Goal: Transaction & Acquisition: Subscribe to service/newsletter

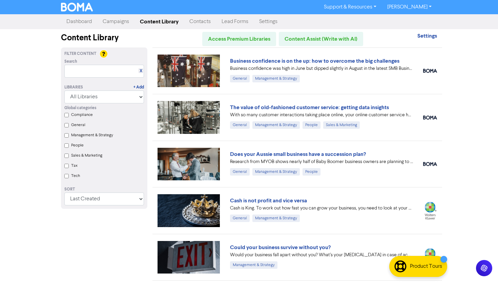
click at [201, 25] on link "Contacts" at bounding box center [200, 22] width 32 height 14
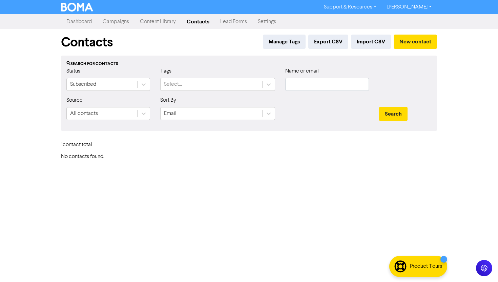
click at [116, 26] on link "Campaigns" at bounding box center [115, 22] width 37 height 14
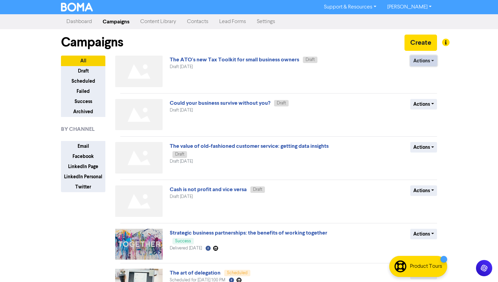
click at [427, 64] on button "Actions" at bounding box center [423, 61] width 27 height 11
click at [431, 68] on div "Actions Delete Duplicate Rename Archive" at bounding box center [387, 73] width 109 height 34
click at [431, 57] on button "Actions" at bounding box center [423, 61] width 27 height 11
click at [434, 70] on button "Delete" at bounding box center [438, 75] width 54 height 11
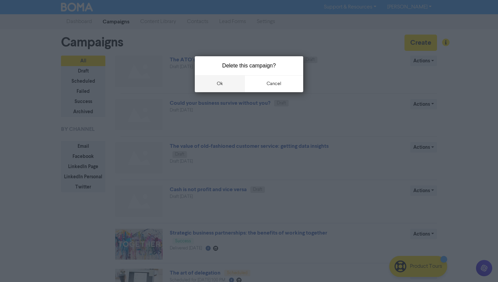
click at [226, 87] on button "ok" at bounding box center [220, 83] width 50 height 17
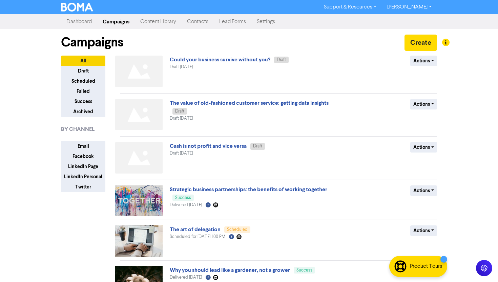
click at [152, 21] on link "Content Library" at bounding box center [158, 22] width 47 height 14
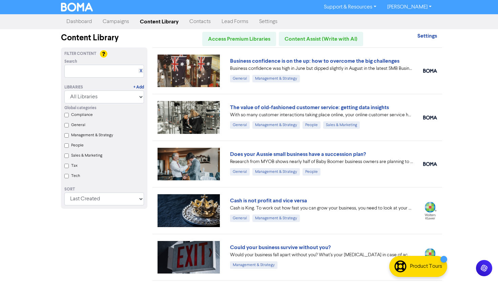
click at [152, 21] on link "Content Library" at bounding box center [159, 22] width 49 height 14
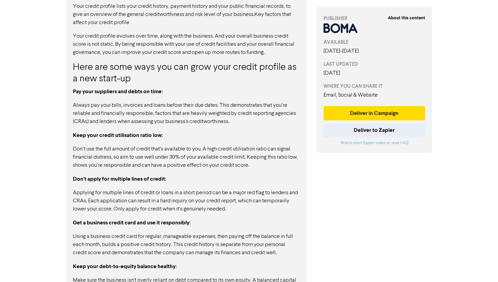
scroll to position [641, 0]
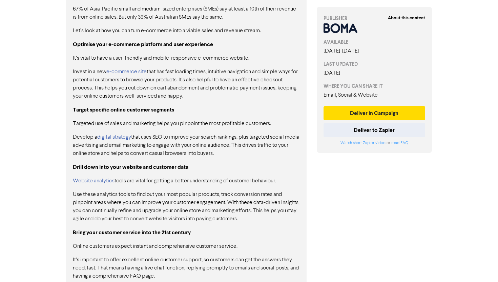
scroll to position [415, 0]
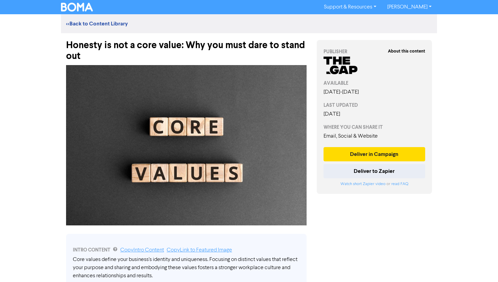
click at [164, 50] on div "Honesty is not a core value: Why you must dare to stand out" at bounding box center [186, 47] width 241 height 28
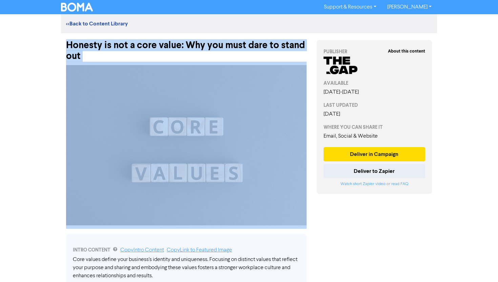
click at [164, 50] on div "Honesty is not a core value: Why you must dare to stand out" at bounding box center [186, 47] width 241 height 28
copy div "Honesty is not a core value: Why you must dare to stand out"
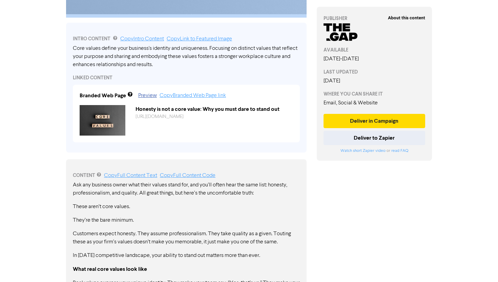
scroll to position [219, 0]
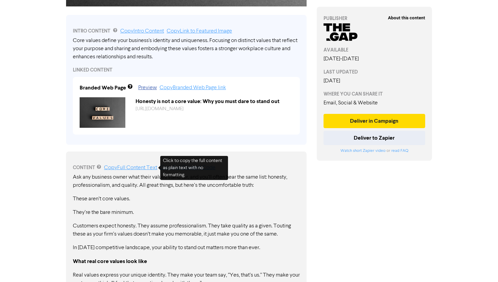
click at [137, 169] on link "Copy Full Content Text" at bounding box center [130, 167] width 53 height 5
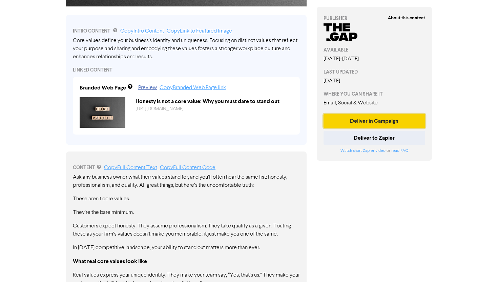
click at [384, 119] on button "Deliver in Campaign" at bounding box center [375, 121] width 102 height 14
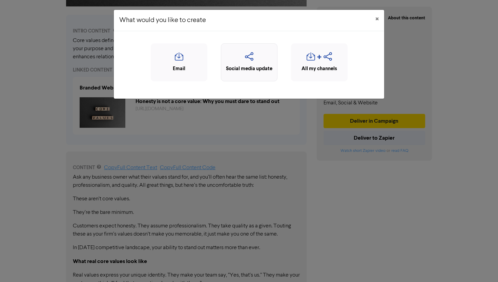
click at [262, 66] on div "Social media update" at bounding box center [249, 69] width 49 height 8
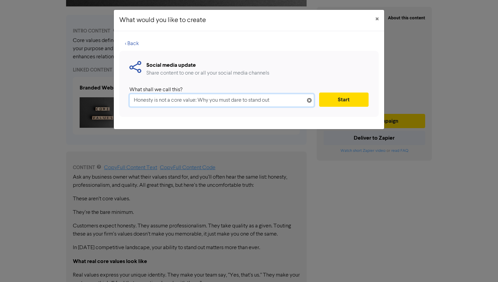
click at [192, 96] on input "Honesty is not a core value: Why you must dare to stand out" at bounding box center [221, 100] width 185 height 13
paste input "w to stand out with your core values"
type input "How to stand out with your core values"
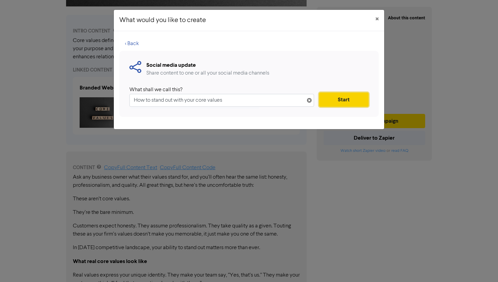
click at [340, 95] on button "Start" at bounding box center [343, 100] width 49 height 14
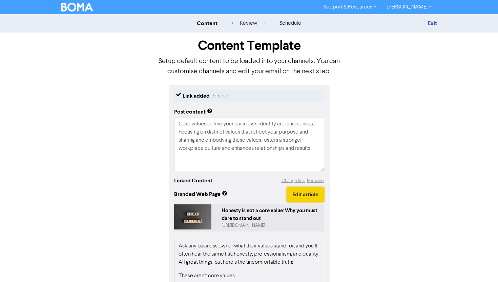
click at [307, 199] on button "Edit article" at bounding box center [306, 194] width 38 height 14
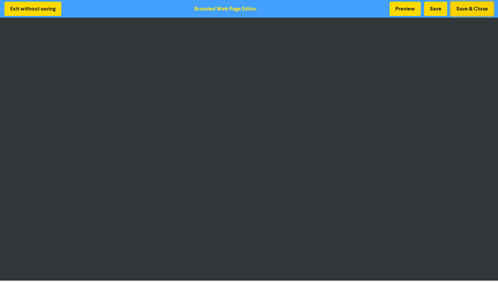
click at [453, 10] on button "Save & Close" at bounding box center [472, 9] width 43 height 14
type textarea "x"
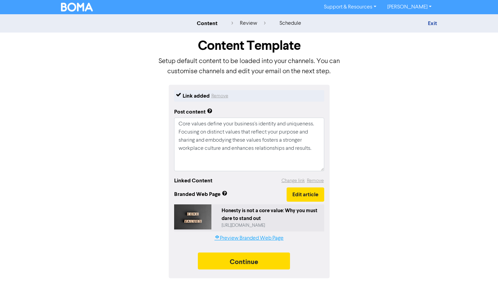
click at [244, 235] on link "Preview Branded Web Page" at bounding box center [248, 238] width 69 height 8
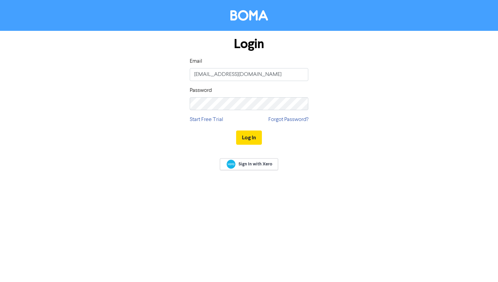
type input "[EMAIL_ADDRESS][DOMAIN_NAME]"
click at [236, 130] on button "Log In" at bounding box center [249, 137] width 26 height 14
